Goal: Communication & Community: Answer question/provide support

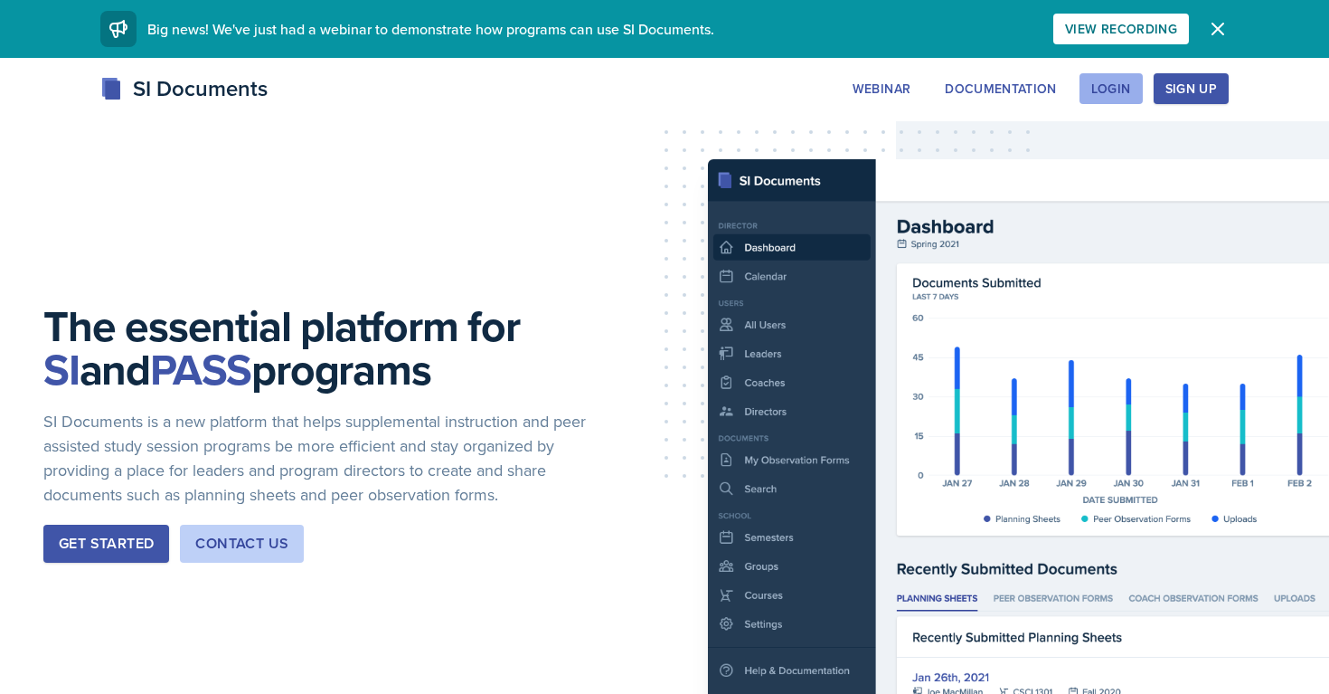
click at [1095, 81] on div "Login" at bounding box center [1111, 88] width 40 height 14
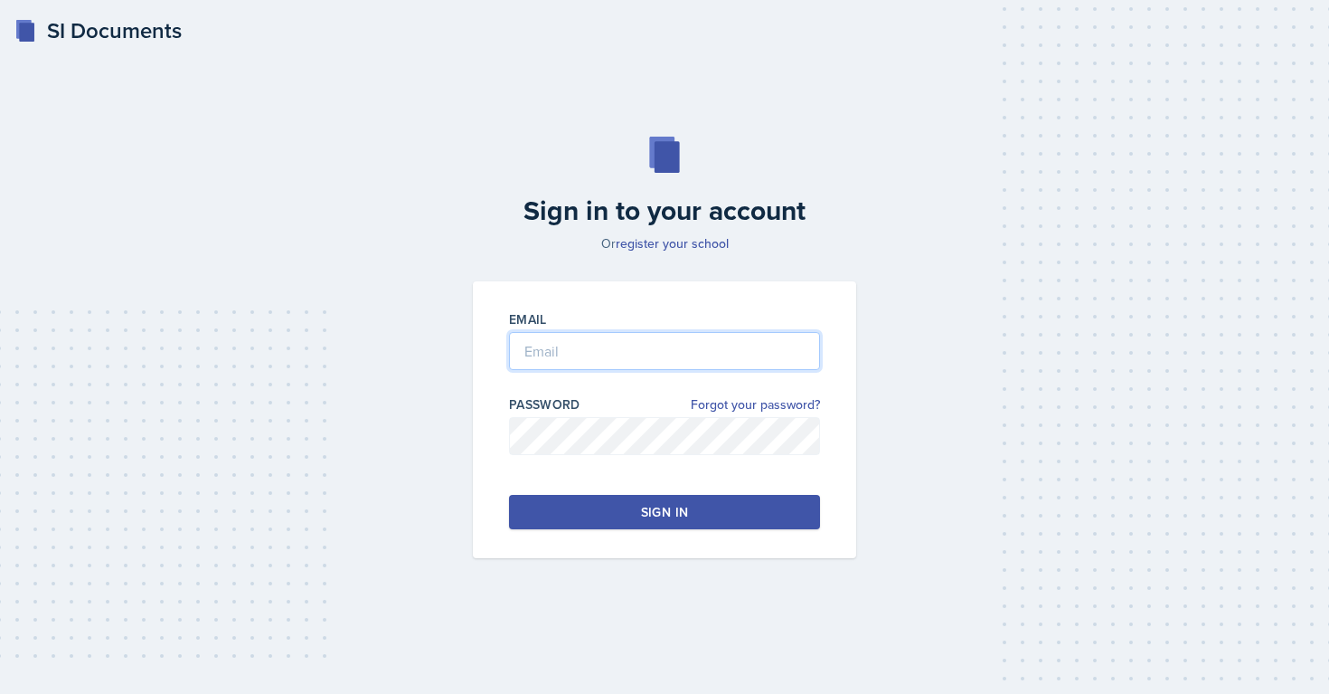
click at [624, 361] on input "email" at bounding box center [664, 351] width 311 height 38
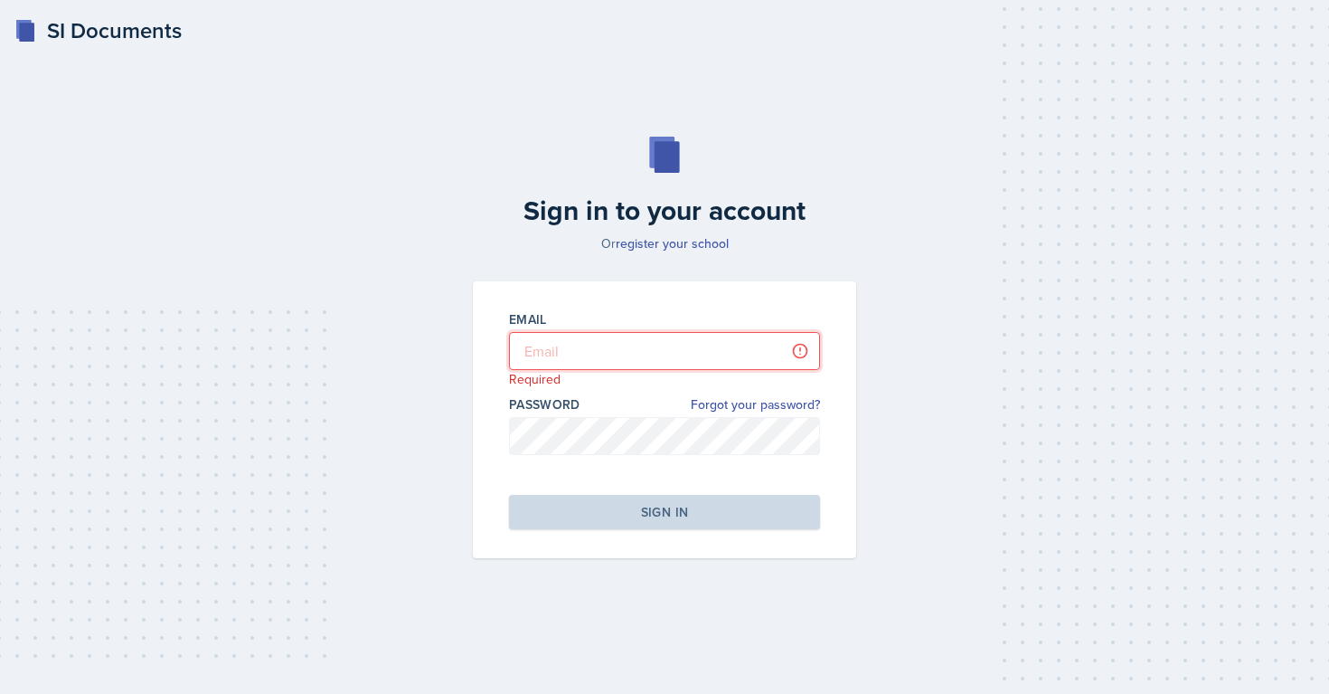
type input "[EMAIL_ADDRESS][DOMAIN_NAME]"
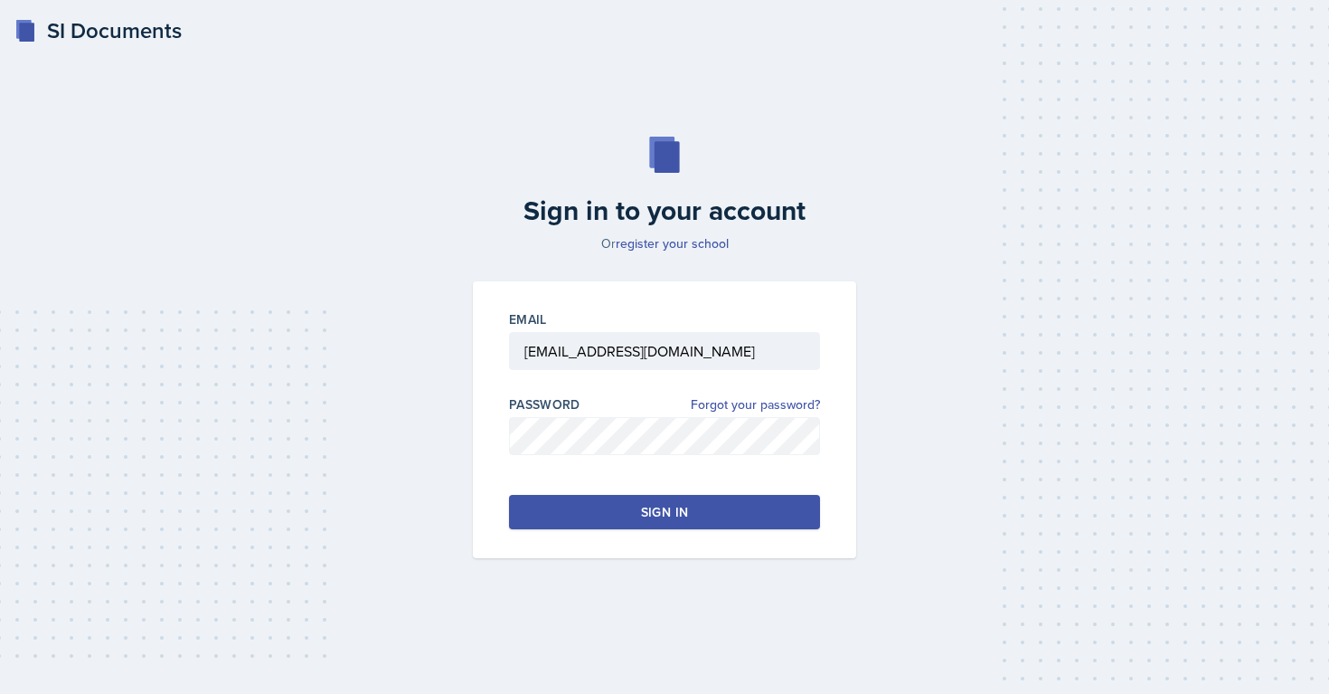
click at [598, 506] on button "Sign in" at bounding box center [664, 512] width 311 height 34
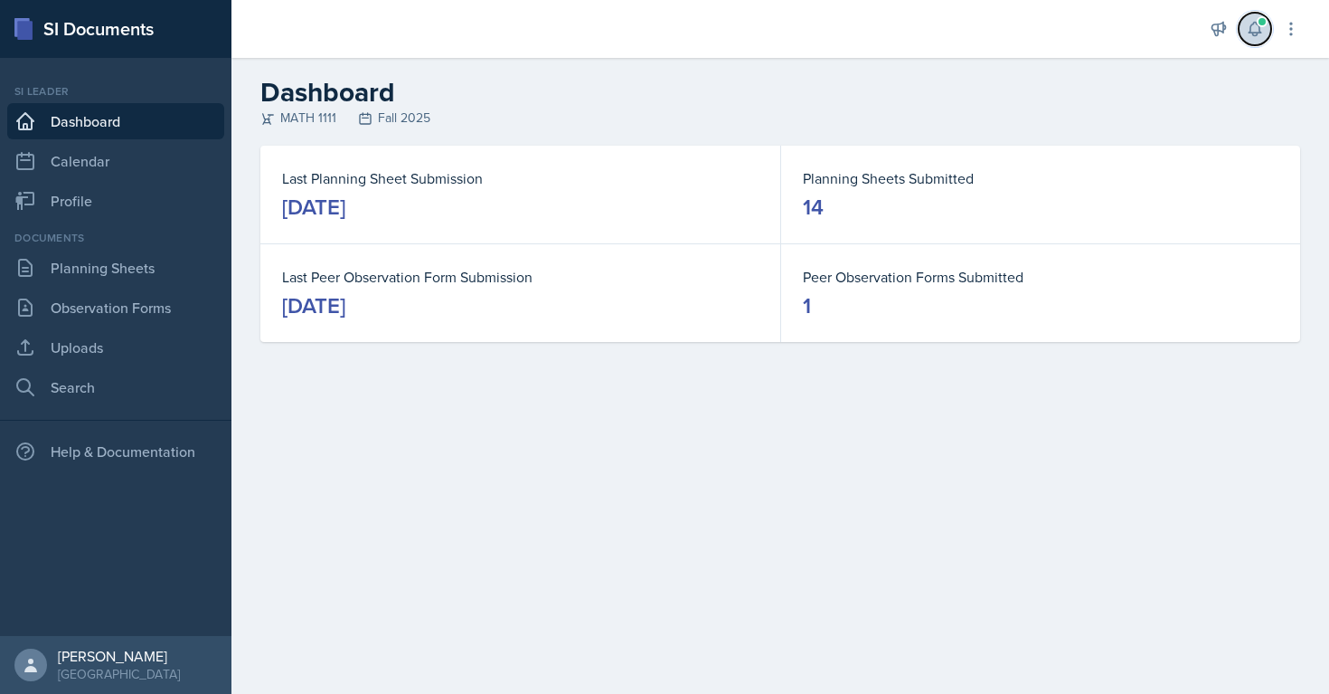
click at [1261, 24] on span at bounding box center [1262, 21] width 11 height 11
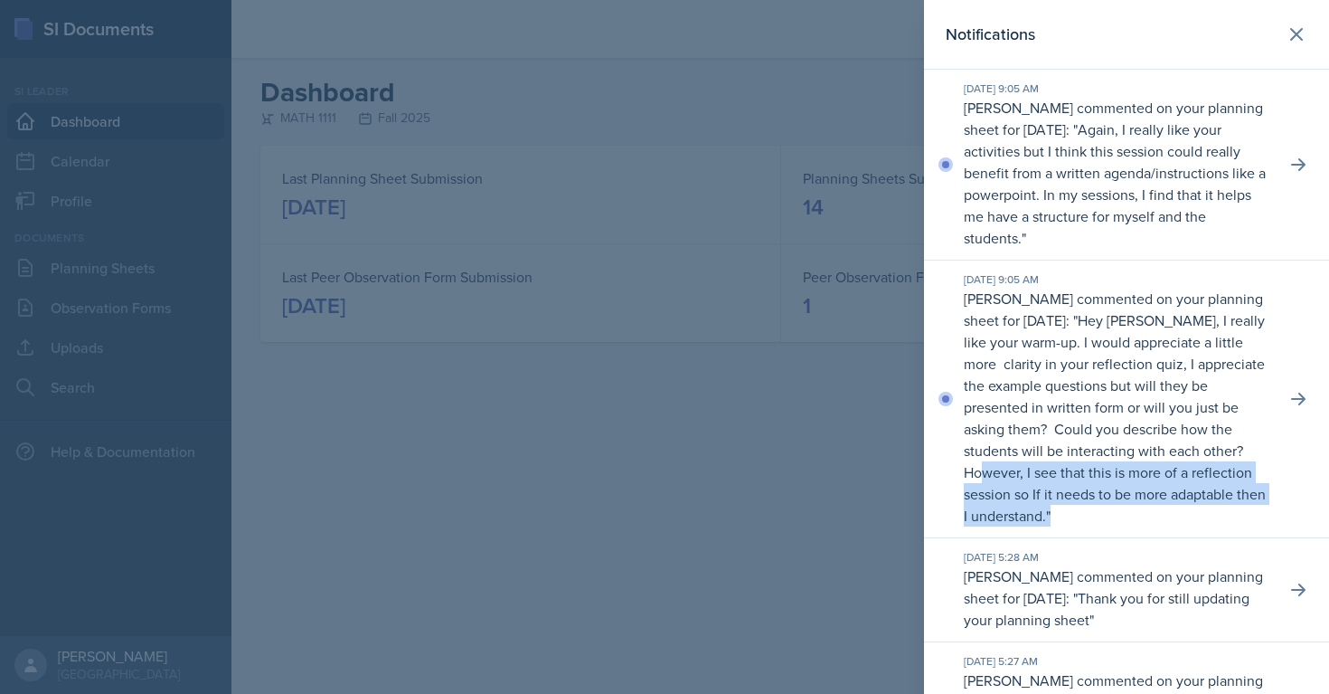
drag, startPoint x: 1032, startPoint y: 470, endPoint x: 1068, endPoint y: 507, distance: 51.8
click at [1068, 507] on p "[PERSON_NAME] commented on your planning sheet for [DATE]: " Hey [PERSON_NAME],…" at bounding box center [1117, 407] width 307 height 239
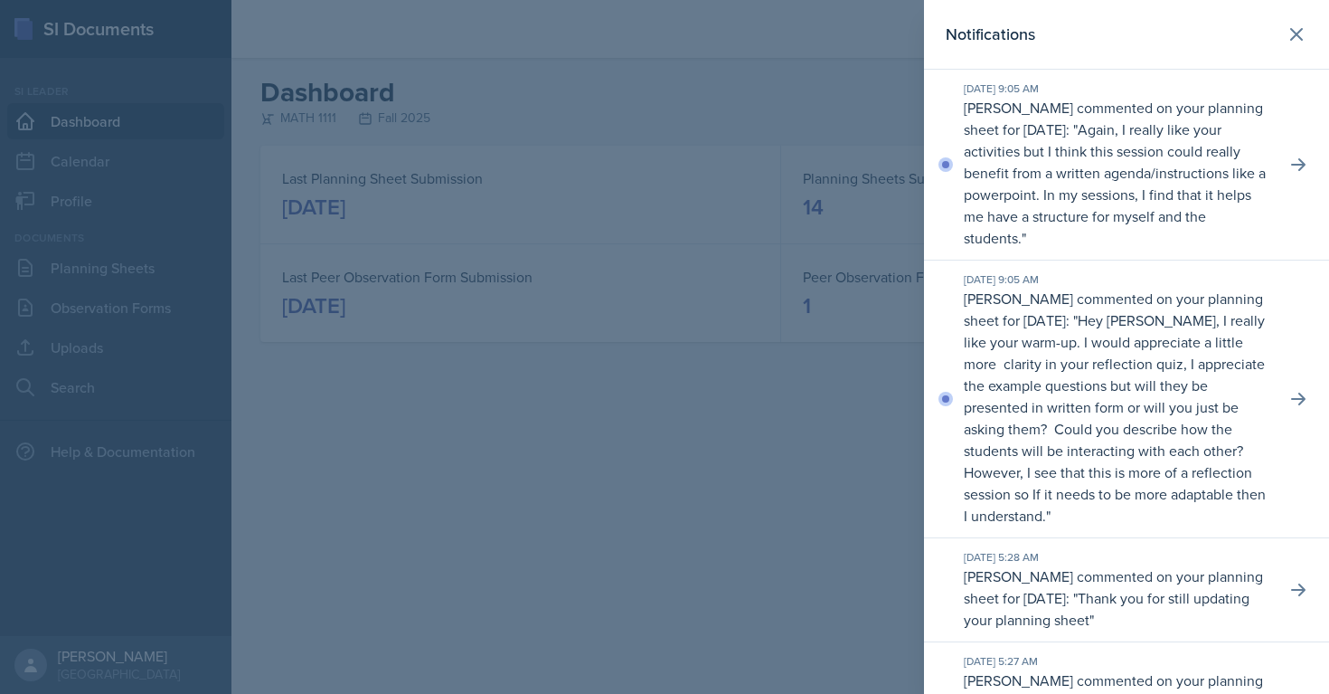
click at [769, 536] on div at bounding box center [664, 347] width 1329 height 694
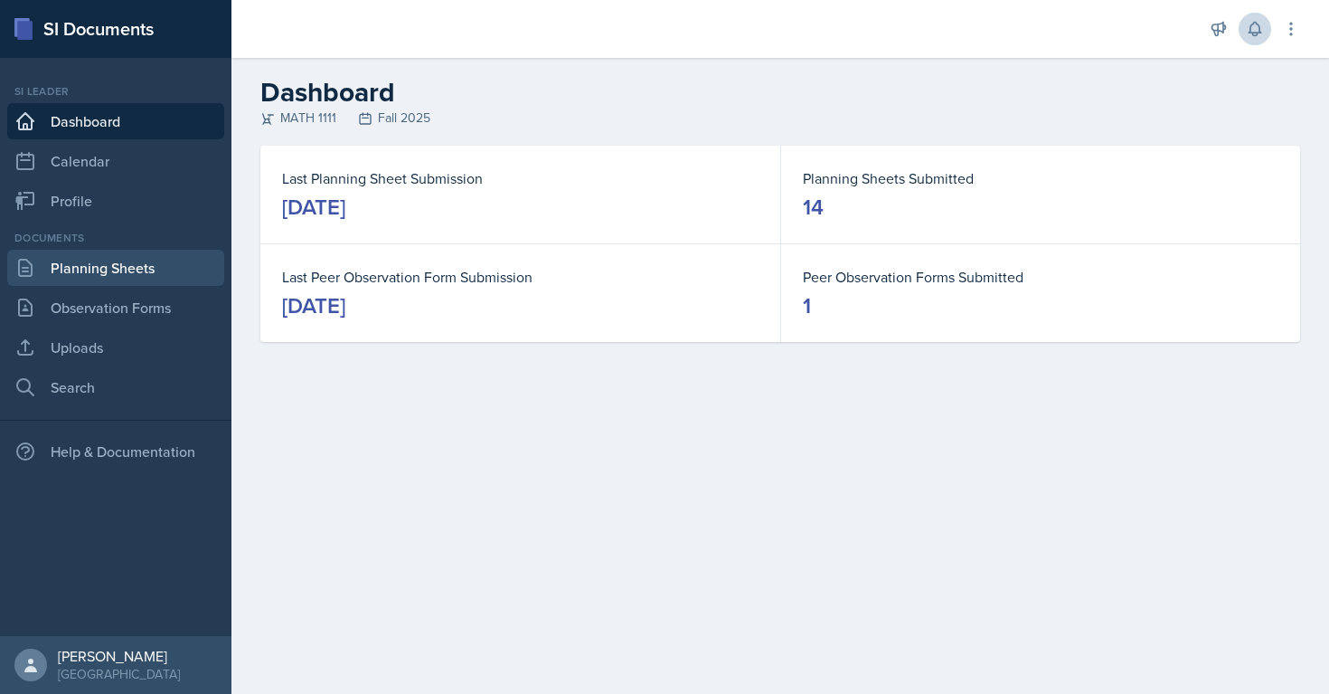
click at [127, 269] on link "Planning Sheets" at bounding box center [115, 268] width 217 height 36
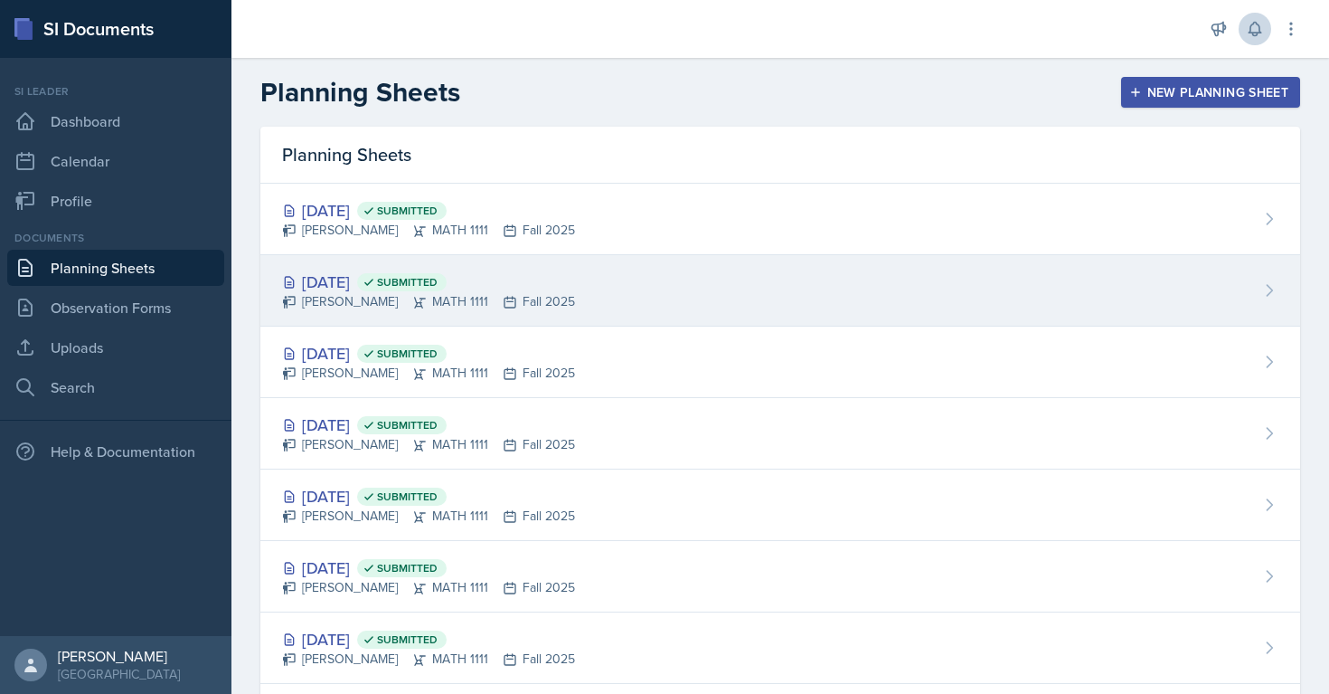
click at [358, 284] on div "[DATE] Submitted" at bounding box center [428, 281] width 293 height 24
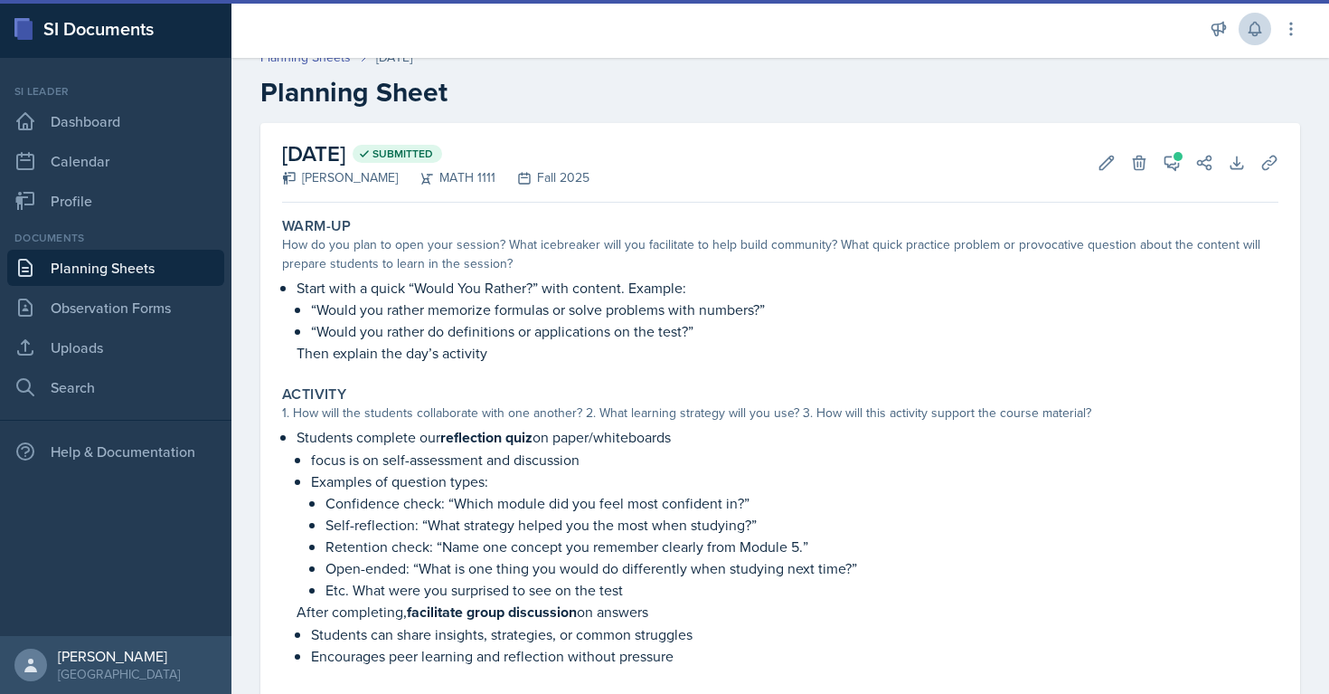
scroll to position [36, 0]
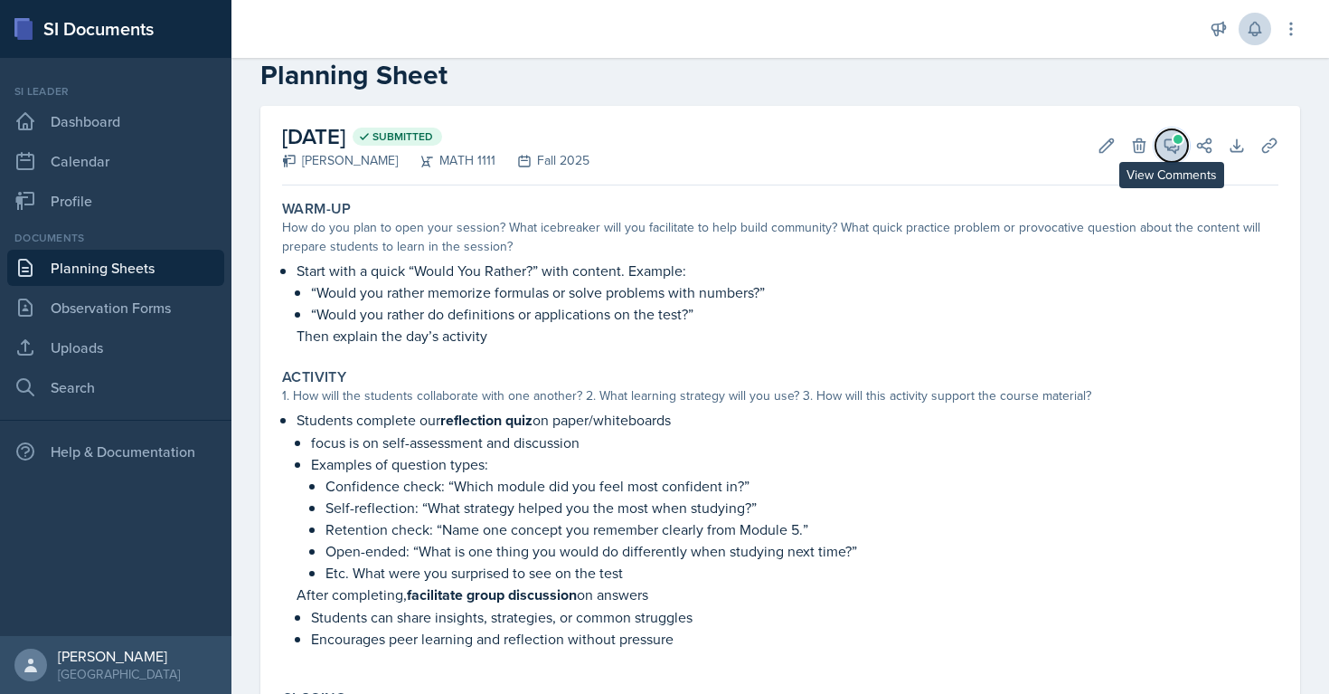
click at [1164, 135] on button "View Comments" at bounding box center [1172, 145] width 33 height 33
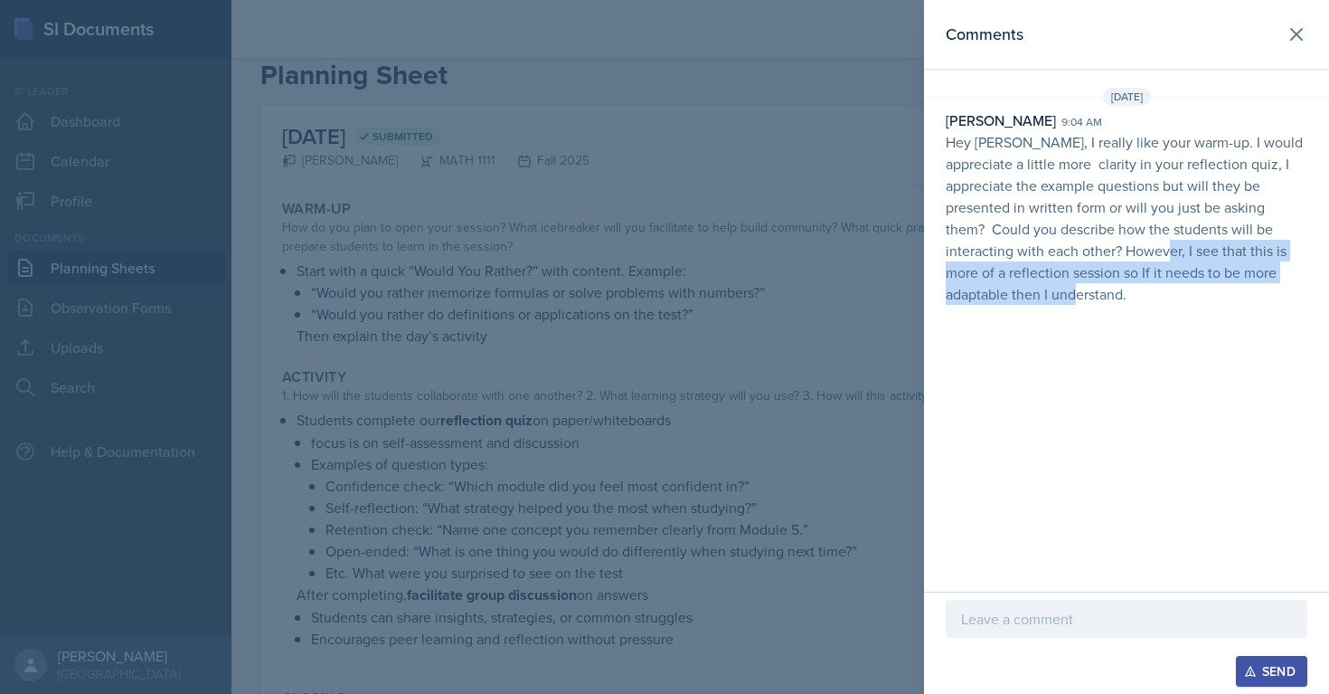
drag, startPoint x: 1077, startPoint y: 260, endPoint x: 1124, endPoint y: 288, distance: 54.3
click at [1124, 288] on p "Hey [PERSON_NAME], I really like your warm-up. I would appreciate a little more…" at bounding box center [1127, 218] width 362 height 174
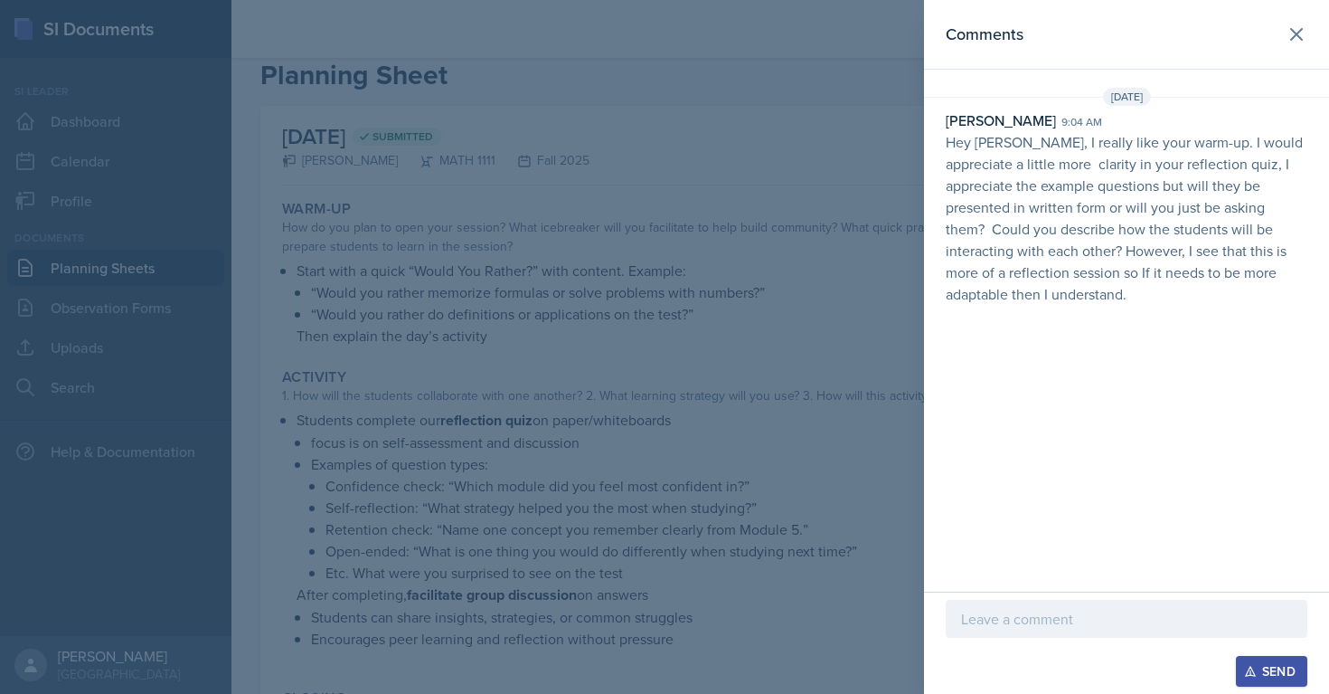
click at [1004, 176] on p "Hey [PERSON_NAME], I really like your warm-up. I would appreciate a little more…" at bounding box center [1127, 218] width 362 height 174
click at [1005, 607] on div at bounding box center [1127, 618] width 362 height 38
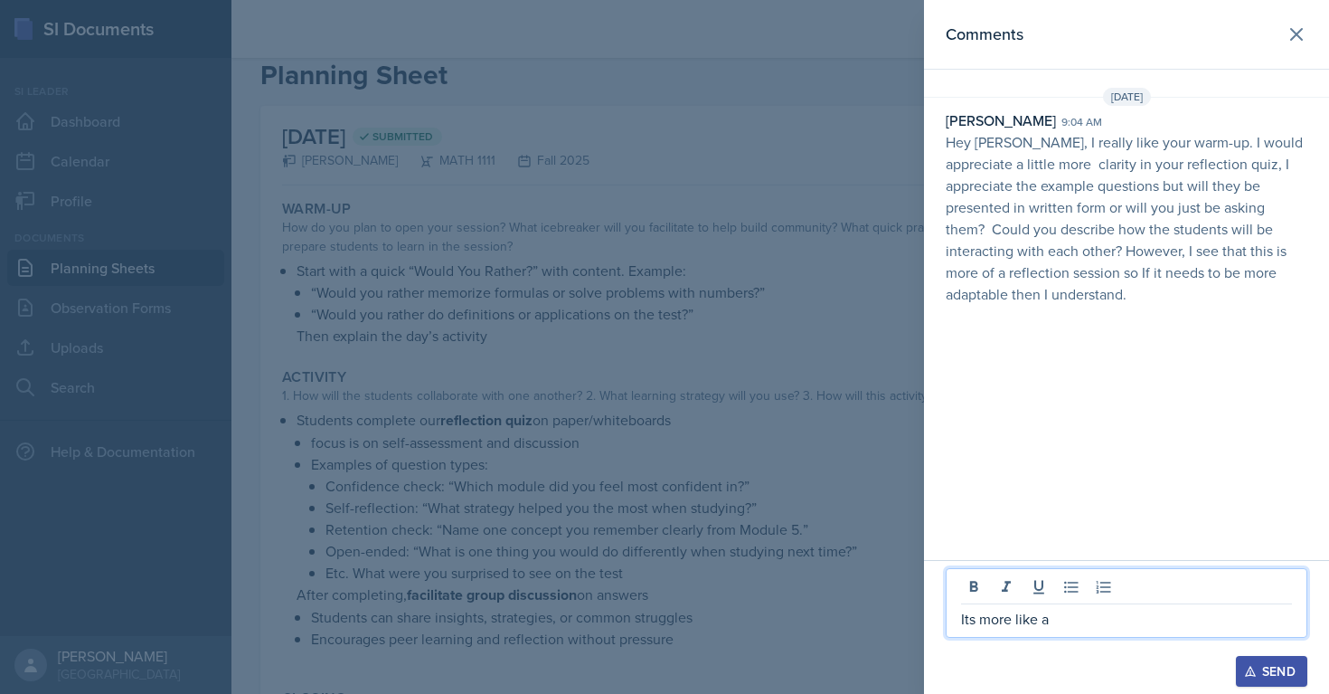
click at [1061, 622] on p "Its more like a" at bounding box center [1126, 619] width 331 height 22
click at [1060, 624] on p "Its more like a convestion" at bounding box center [1126, 619] width 331 height 22
click at [1083, 619] on p "Its more like a convestion" at bounding box center [1126, 619] width 331 height 22
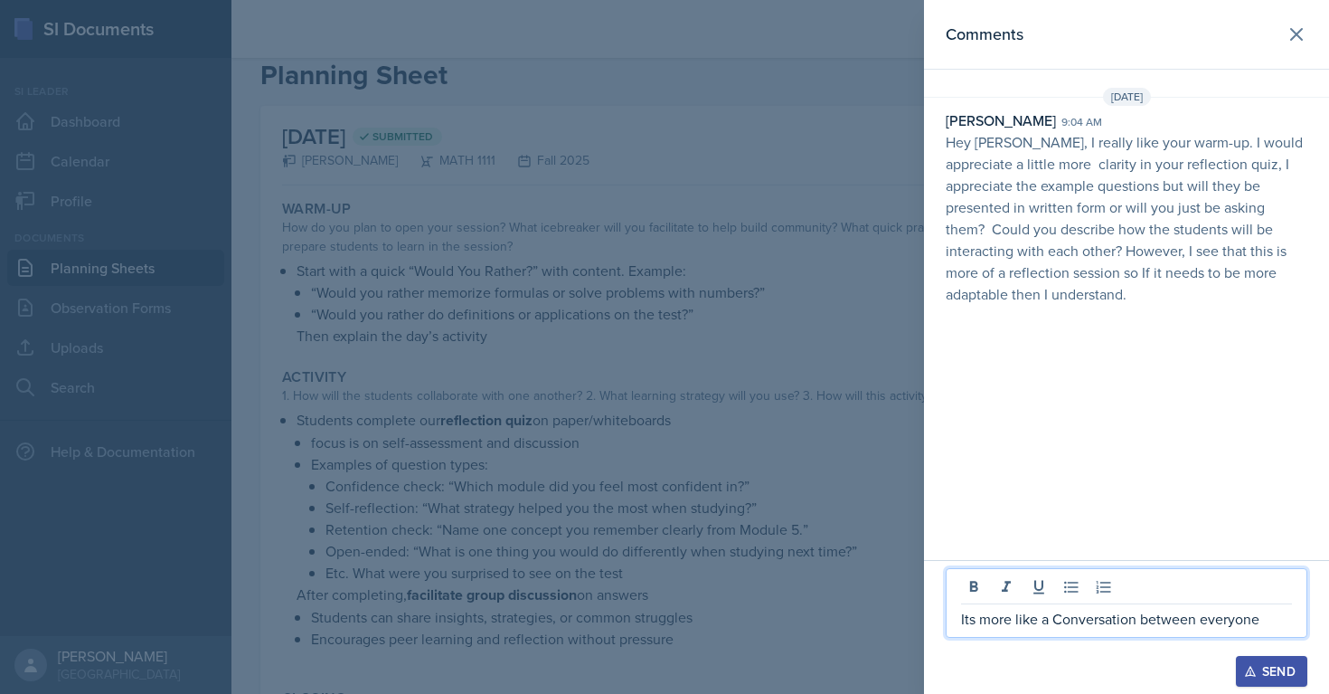
click at [1064, 624] on p "Its more like a Conversation between everyone" at bounding box center [1126, 619] width 331 height 22
click at [1255, 617] on p "Its more like a conversation between everyone" at bounding box center [1126, 619] width 331 height 22
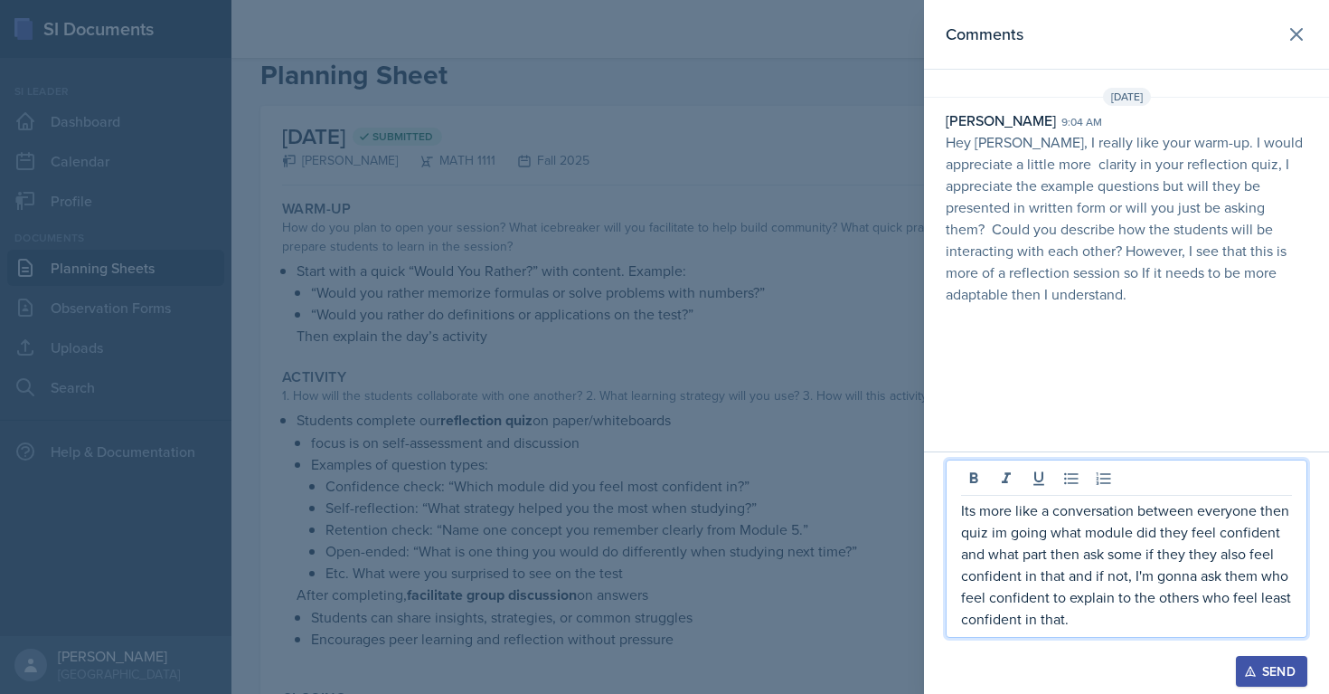
click at [1256, 675] on div "Send" at bounding box center [1272, 671] width 48 height 14
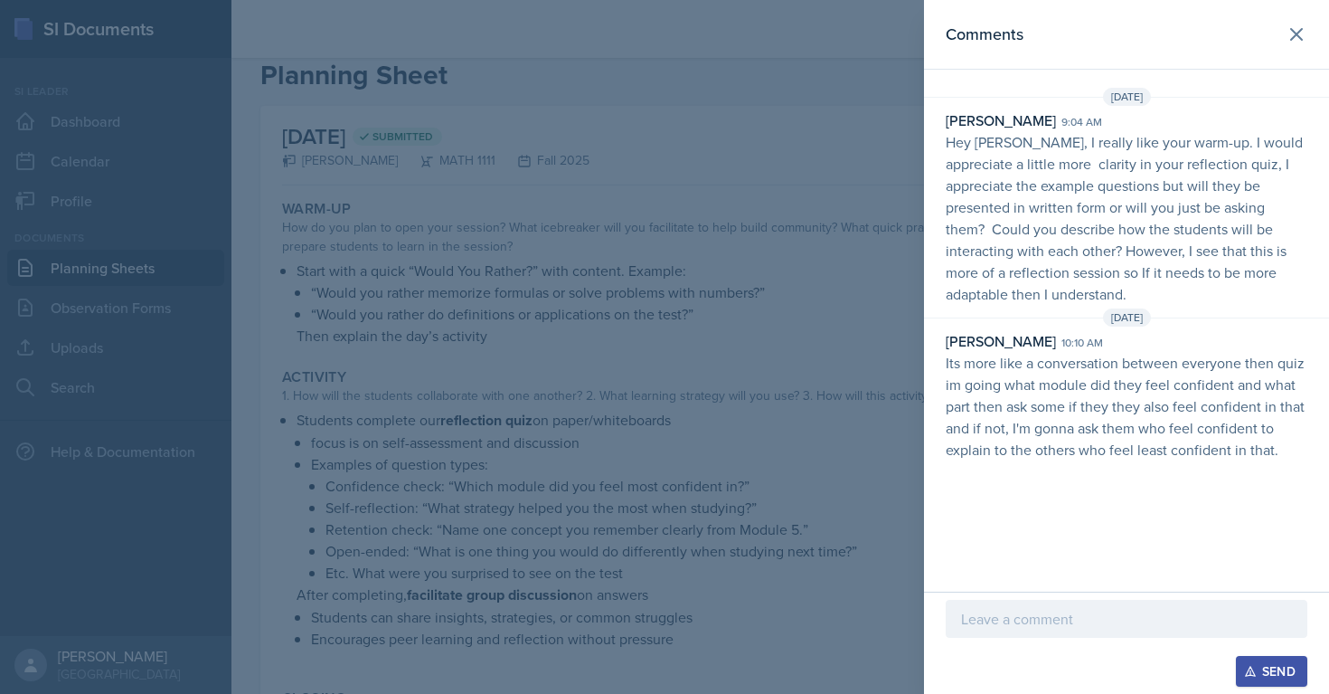
click at [656, 435] on div at bounding box center [664, 347] width 1329 height 694
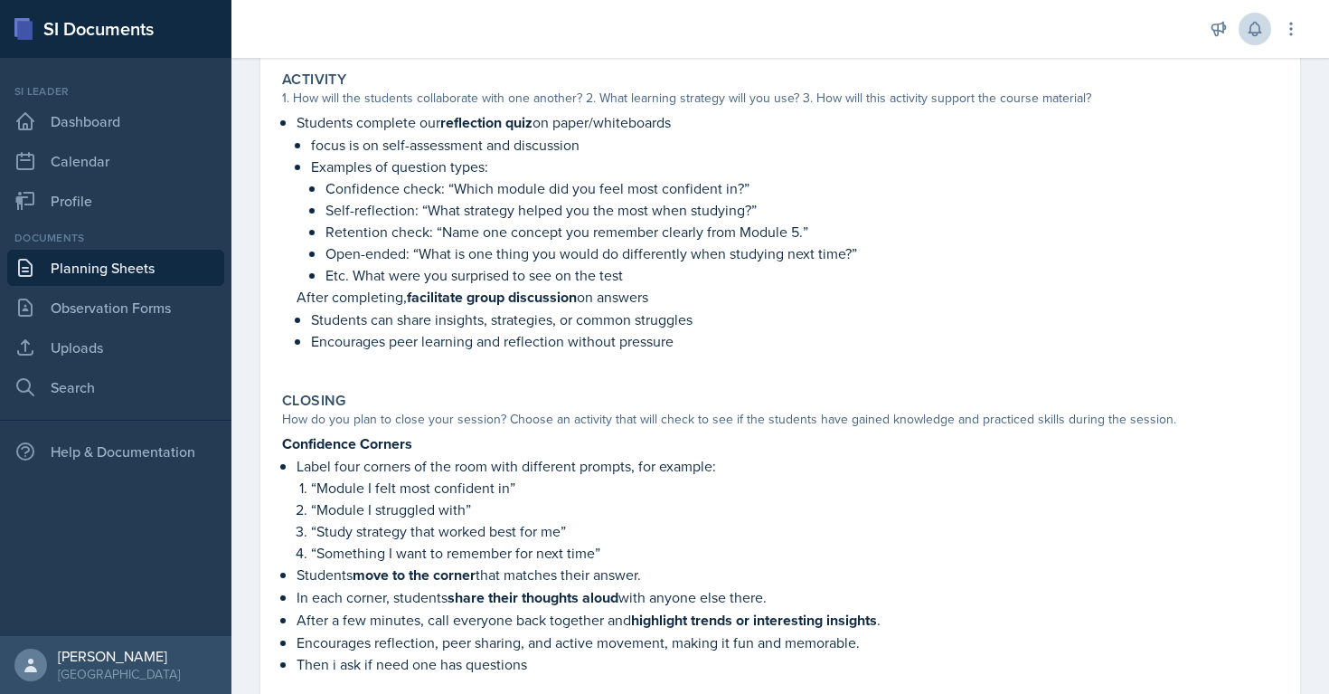
scroll to position [272, 0]
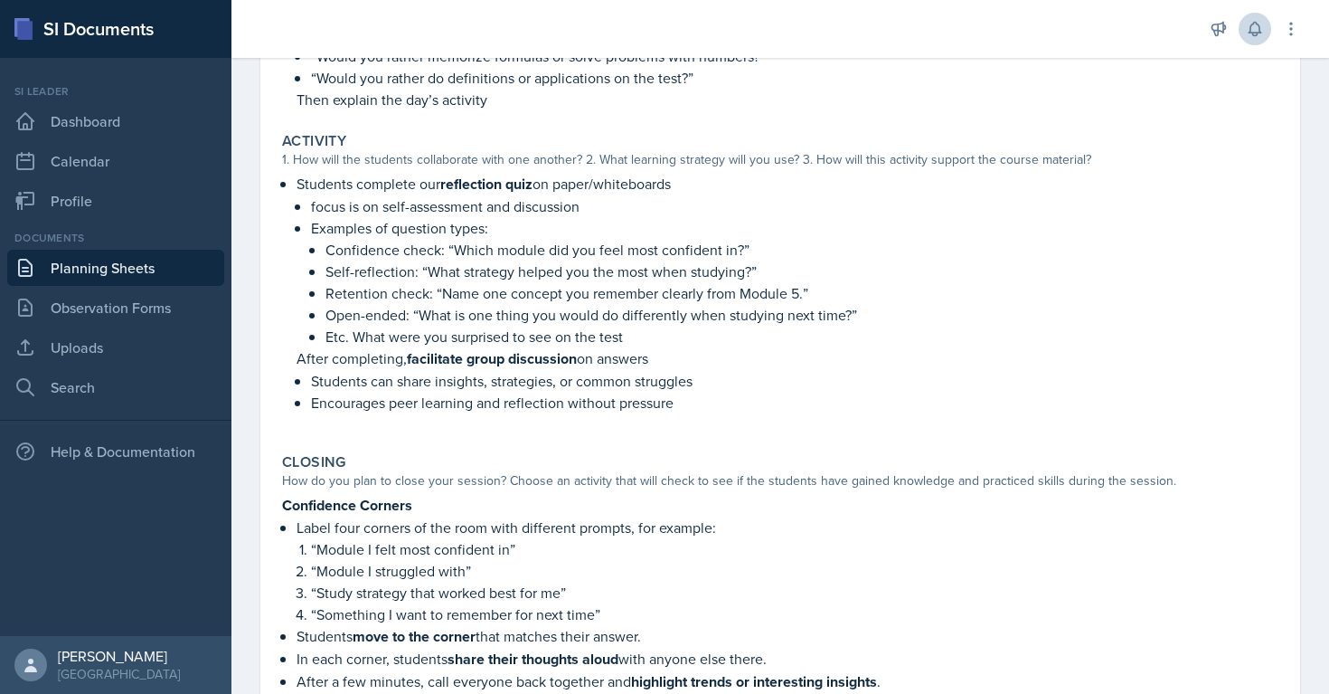
click at [289, 185] on div "Students complete our reflection quiz on paper/whiteboards focus is on self-ass…" at bounding box center [780, 302] width 996 height 259
click at [297, 184] on p "Students complete our reflection quiz on paper/whiteboards" at bounding box center [788, 184] width 982 height 23
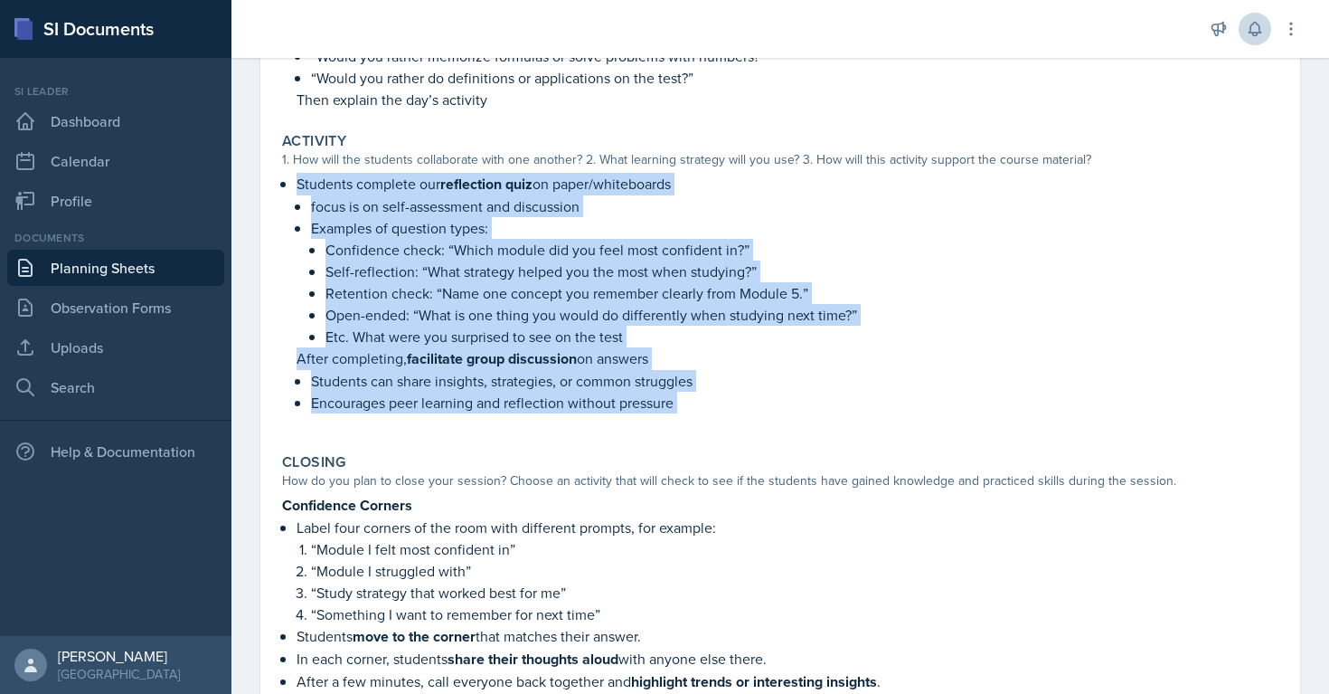
drag, startPoint x: 297, startPoint y: 184, endPoint x: 834, endPoint y: 413, distance: 582.9
click at [834, 413] on div "Students complete our reflection quiz on paper/whiteboards focus is on self-ass…" at bounding box center [780, 302] width 996 height 259
copy div "Students complete our reflection quiz on paper/whiteboards focus is on self-ass…"
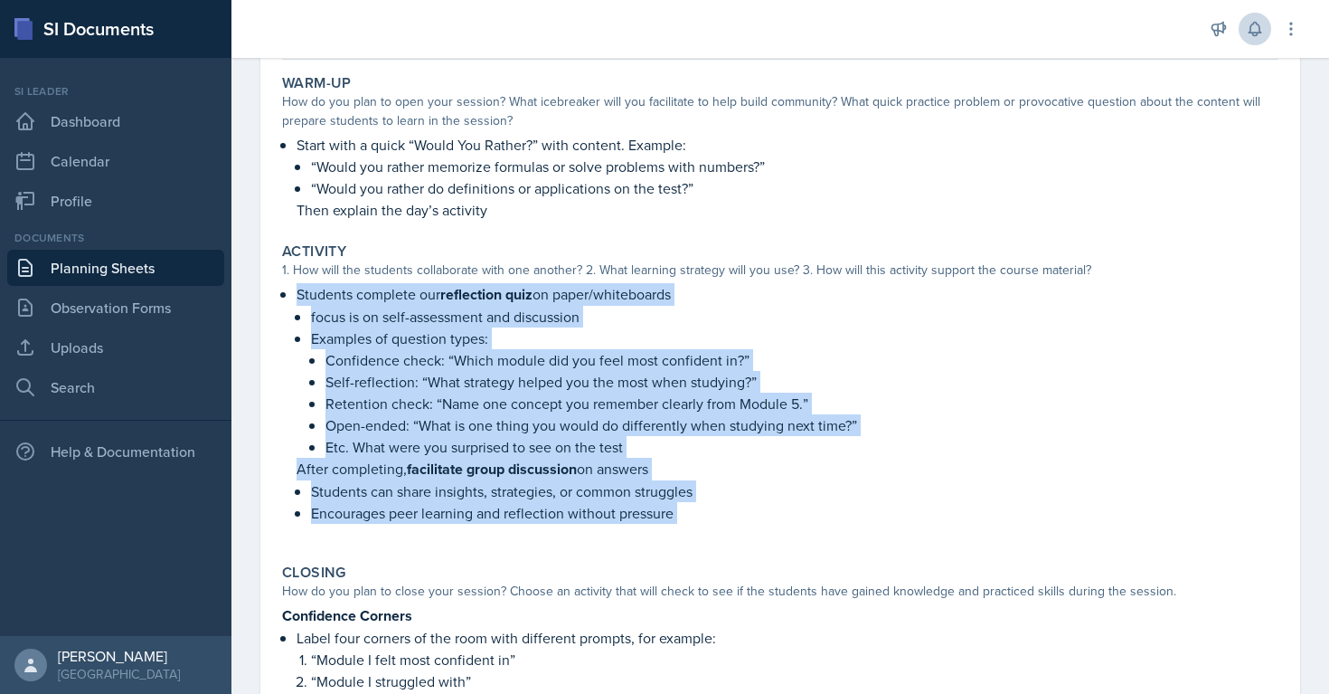
click at [451, 293] on strong "reflection quiz" at bounding box center [486, 294] width 92 height 21
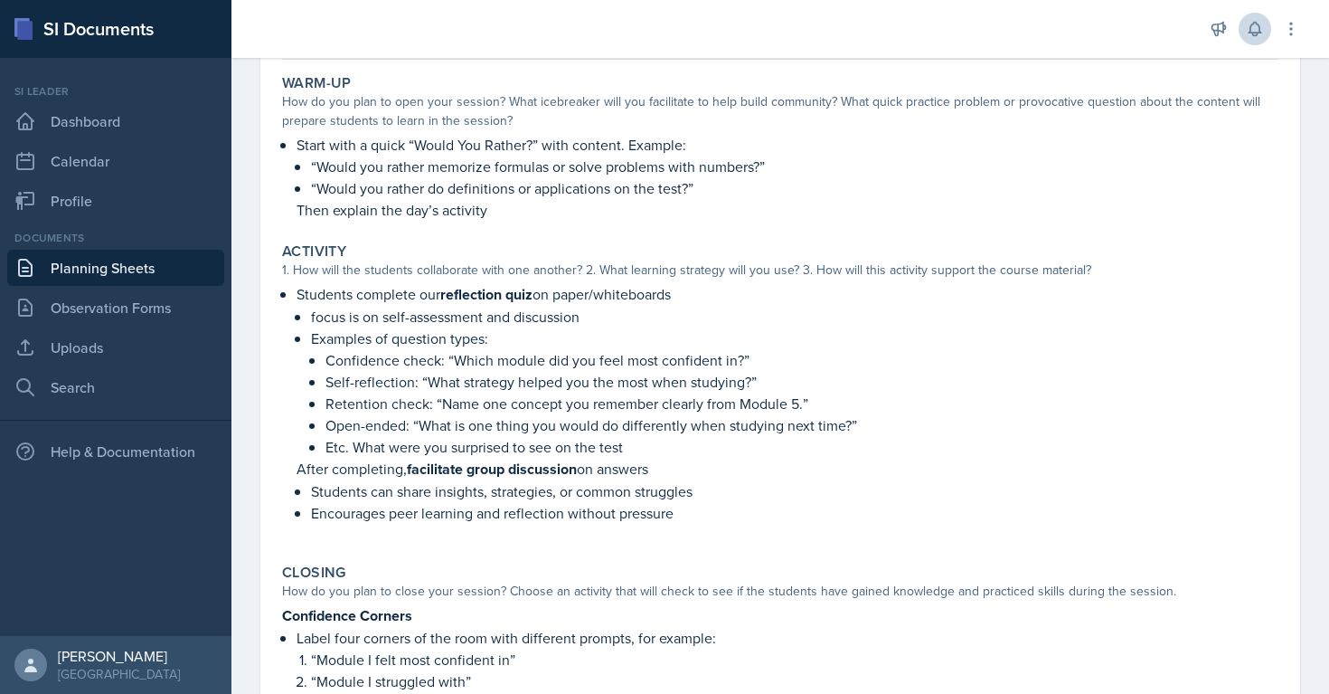
click at [462, 304] on strong "reflection quiz" at bounding box center [486, 294] width 92 height 21
copy strong "reflection"
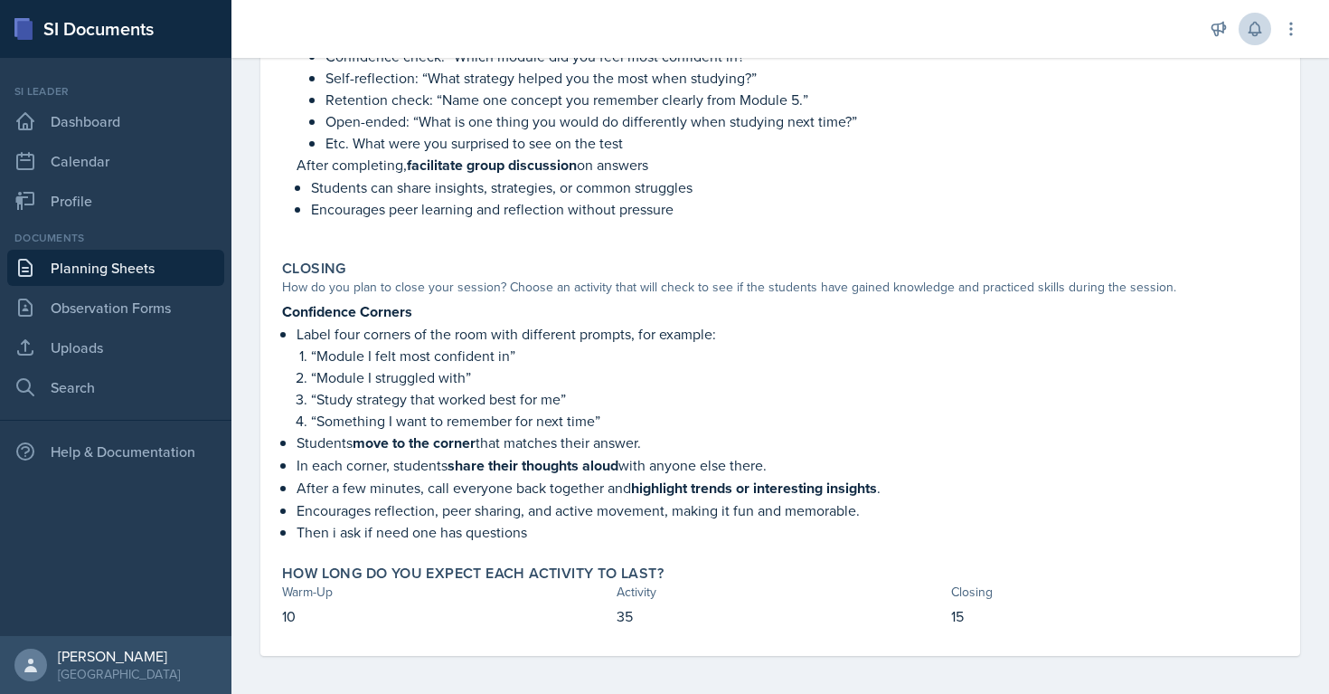
scroll to position [468, 0]
click at [329, 302] on strong "Confidence Corners" at bounding box center [347, 308] width 130 height 21
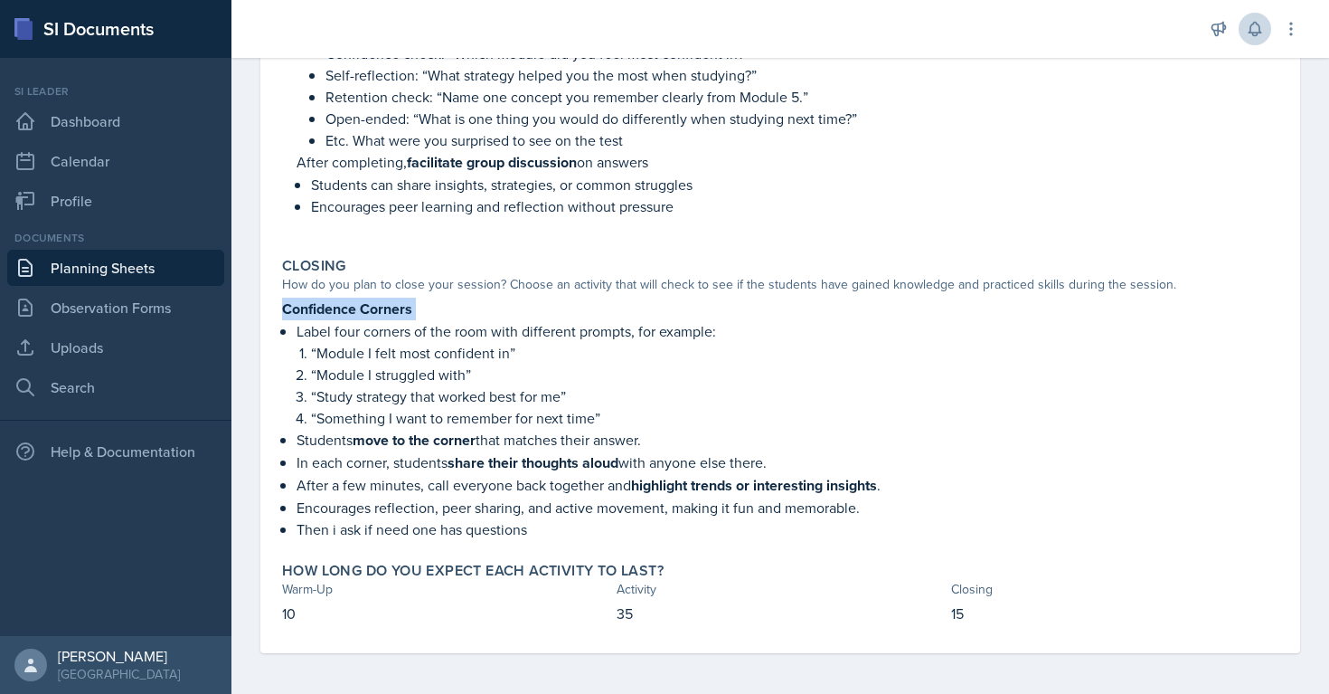
click at [329, 302] on strong "Confidence Corners" at bounding box center [347, 308] width 130 height 21
copy strong "Confidence Corners"
click at [304, 335] on p "Label four corners of the room with different prompts, for example:" at bounding box center [788, 331] width 982 height 22
copy div "Confidence Corners Label four corners of the room with different prompts, for e…"
drag, startPoint x: 283, startPoint y: 308, endPoint x: 672, endPoint y: 437, distance: 409.4
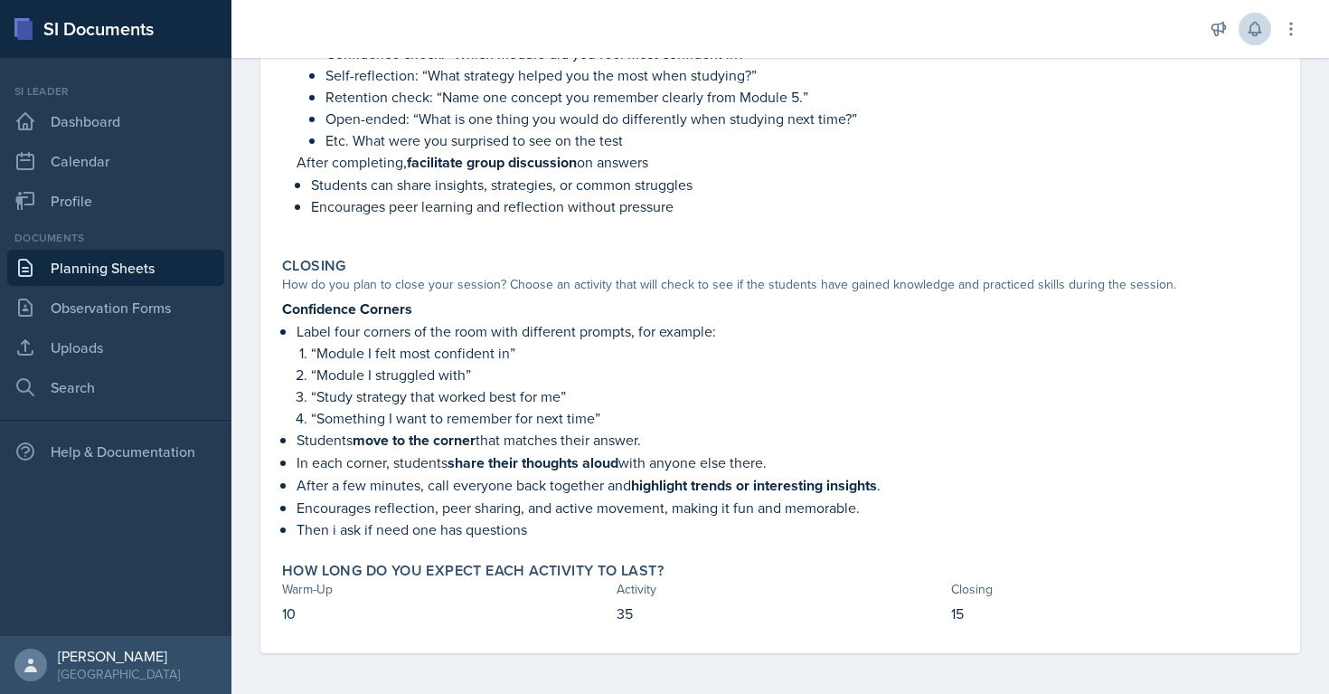
click at [672, 437] on div "Confidence Corners Label four corners of the room with different prompts, for e…" at bounding box center [780, 418] width 996 height 242
